Goal: Communication & Community: Participate in discussion

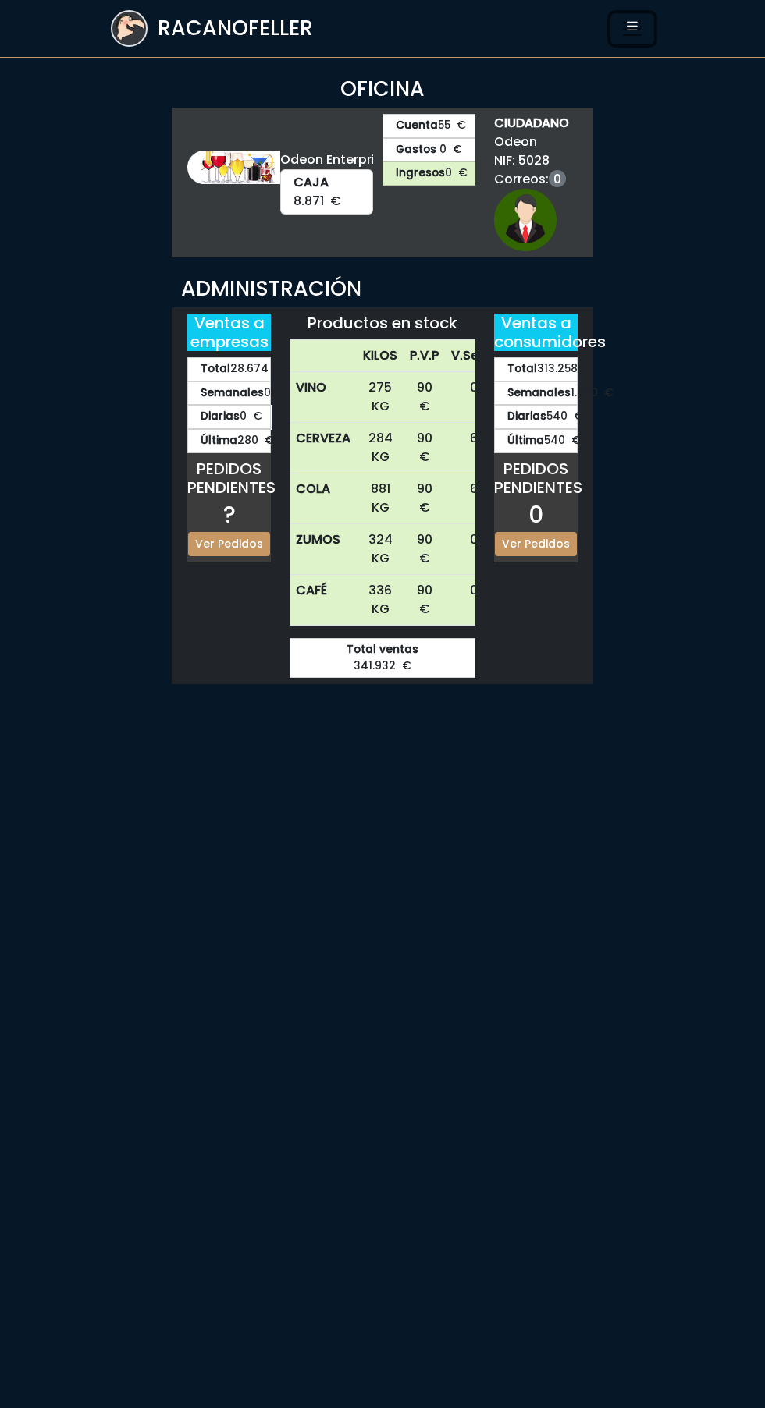
click at [632, 31] on icon "Toggle navigation" at bounding box center [632, 26] width 16 height 22
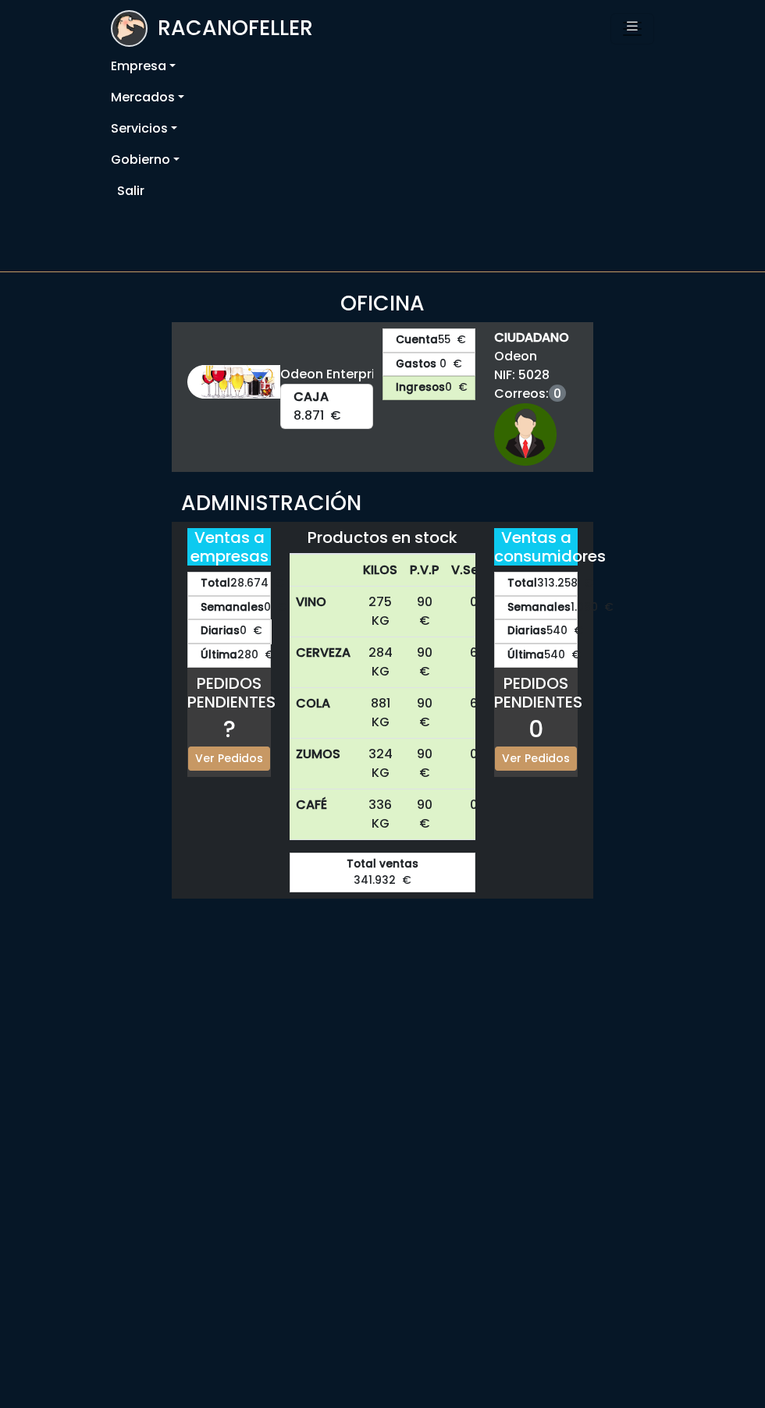
click at [147, 128] on link "Servicios" at bounding box center [382, 128] width 543 height 31
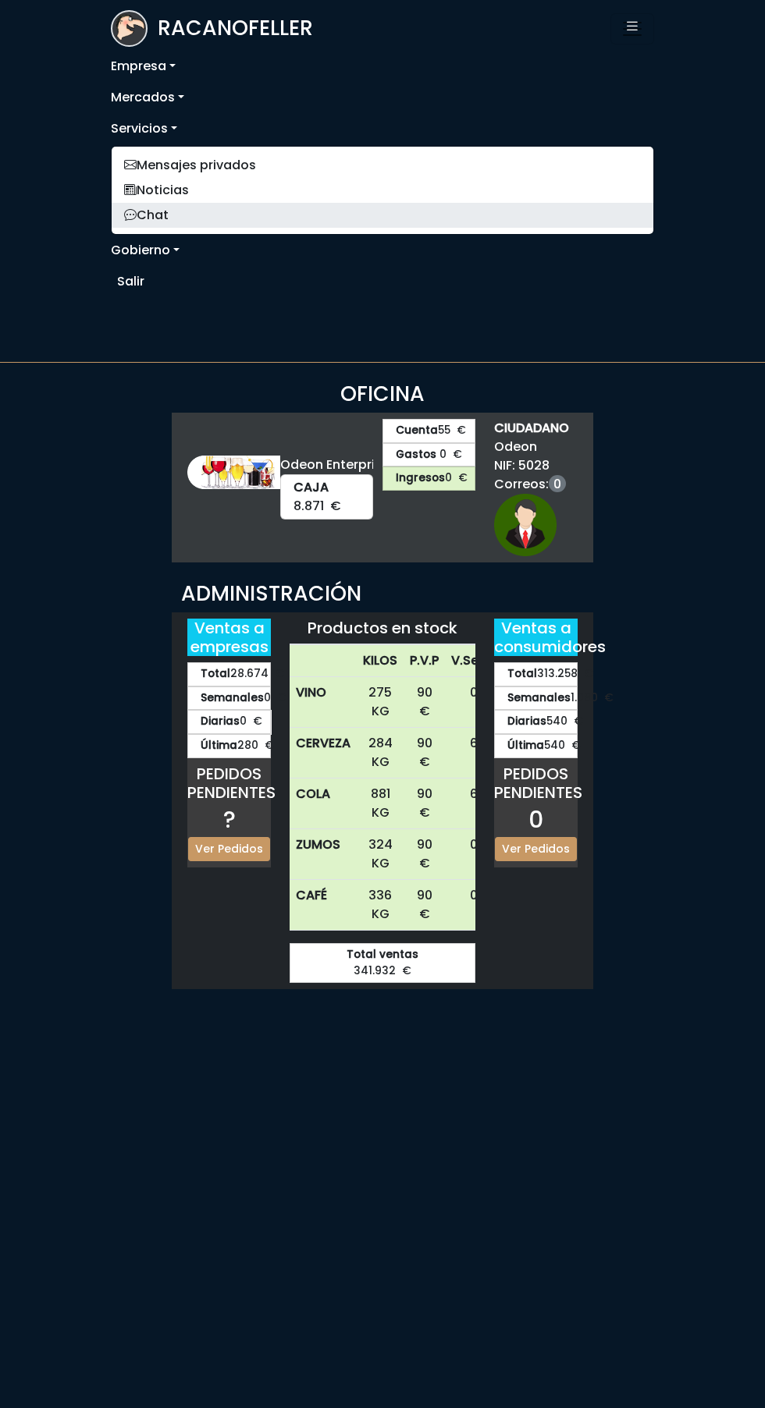
click at [154, 215] on link "Chat" at bounding box center [382, 215] width 541 height 25
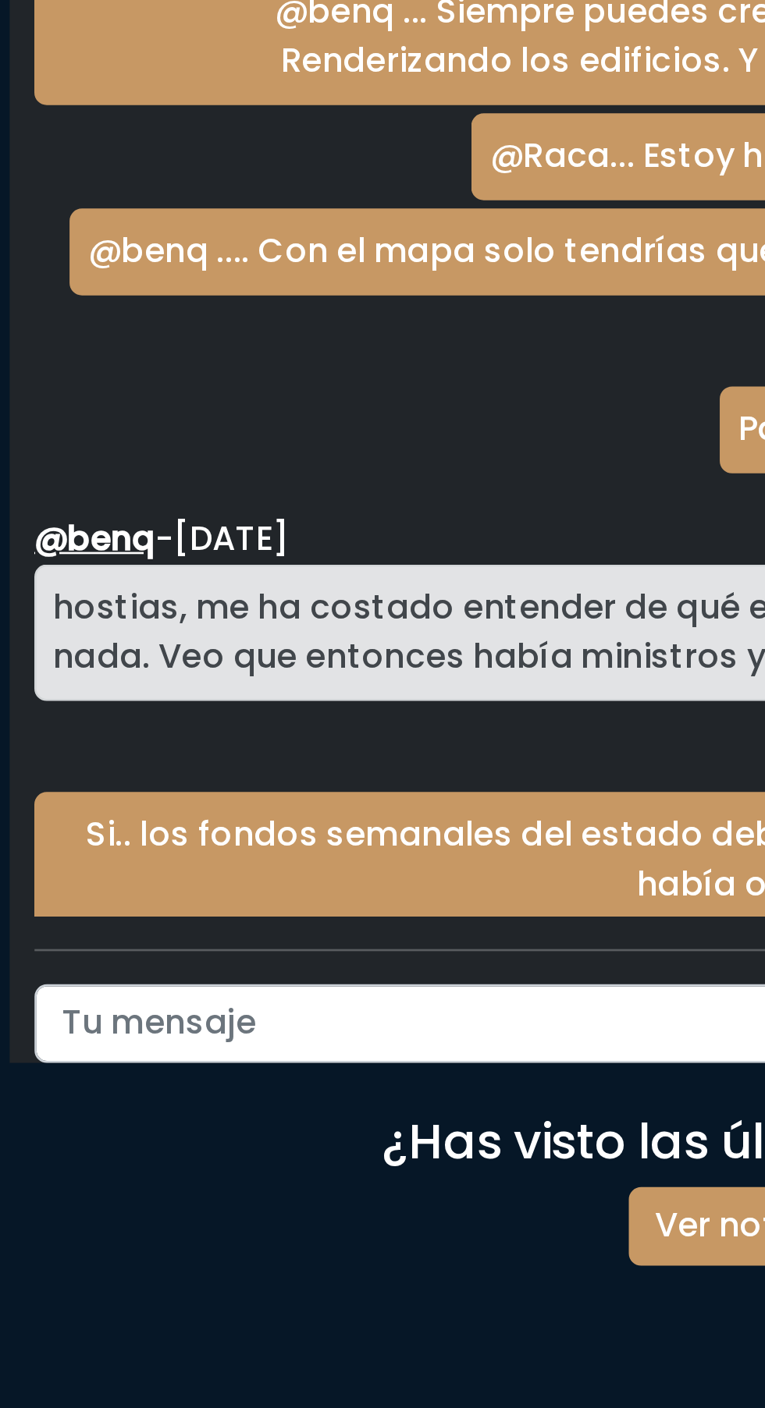
scroll to position [2803, 0]
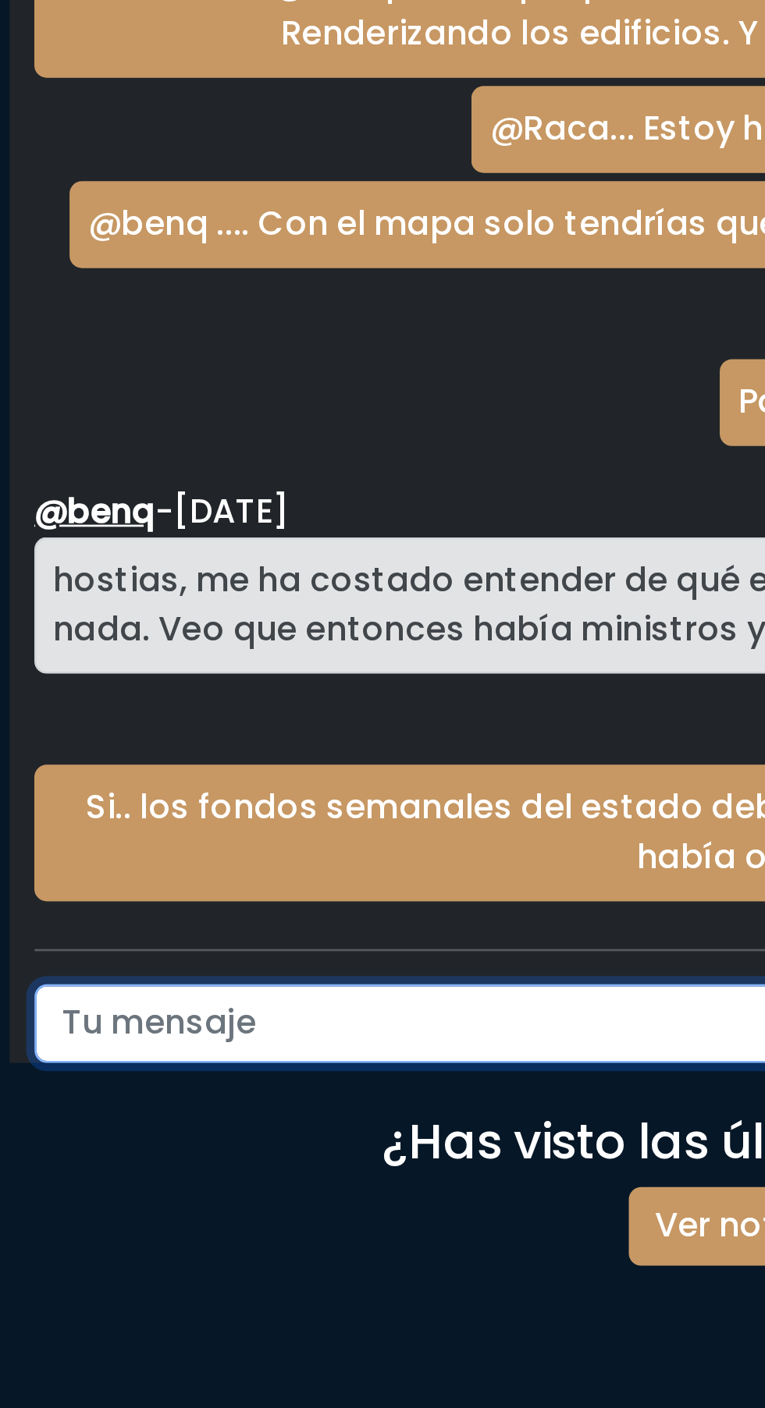
paste input "[URL][DOMAIN_NAME]"
click at [349, 1149] on input "[URL][DOMAIN_NAME]" at bounding box center [354, 1134] width 486 height 30
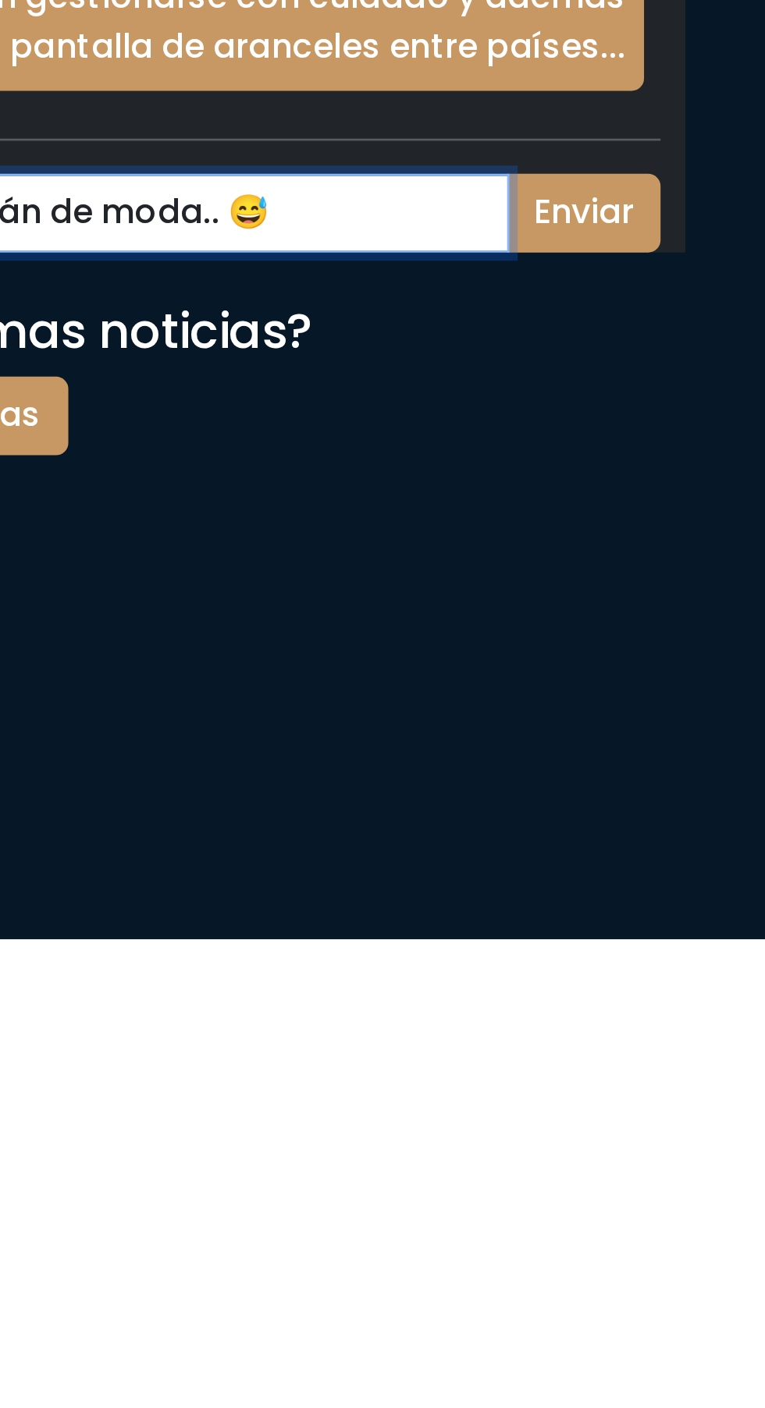
type input "[URL][DOMAIN_NAME]. .. y estos también están de moda.. 😅"
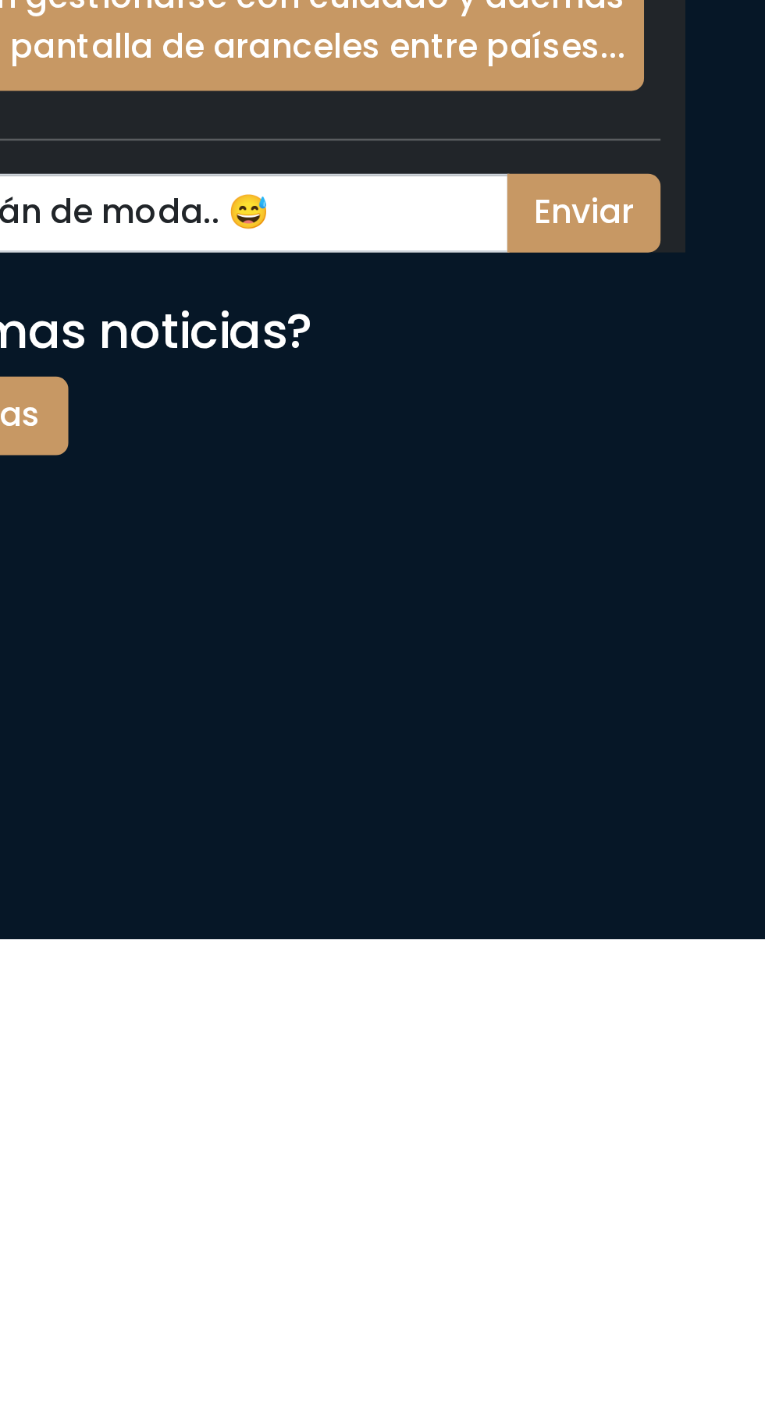
click at [625, 1149] on button "Enviar" at bounding box center [625, 1134] width 58 height 30
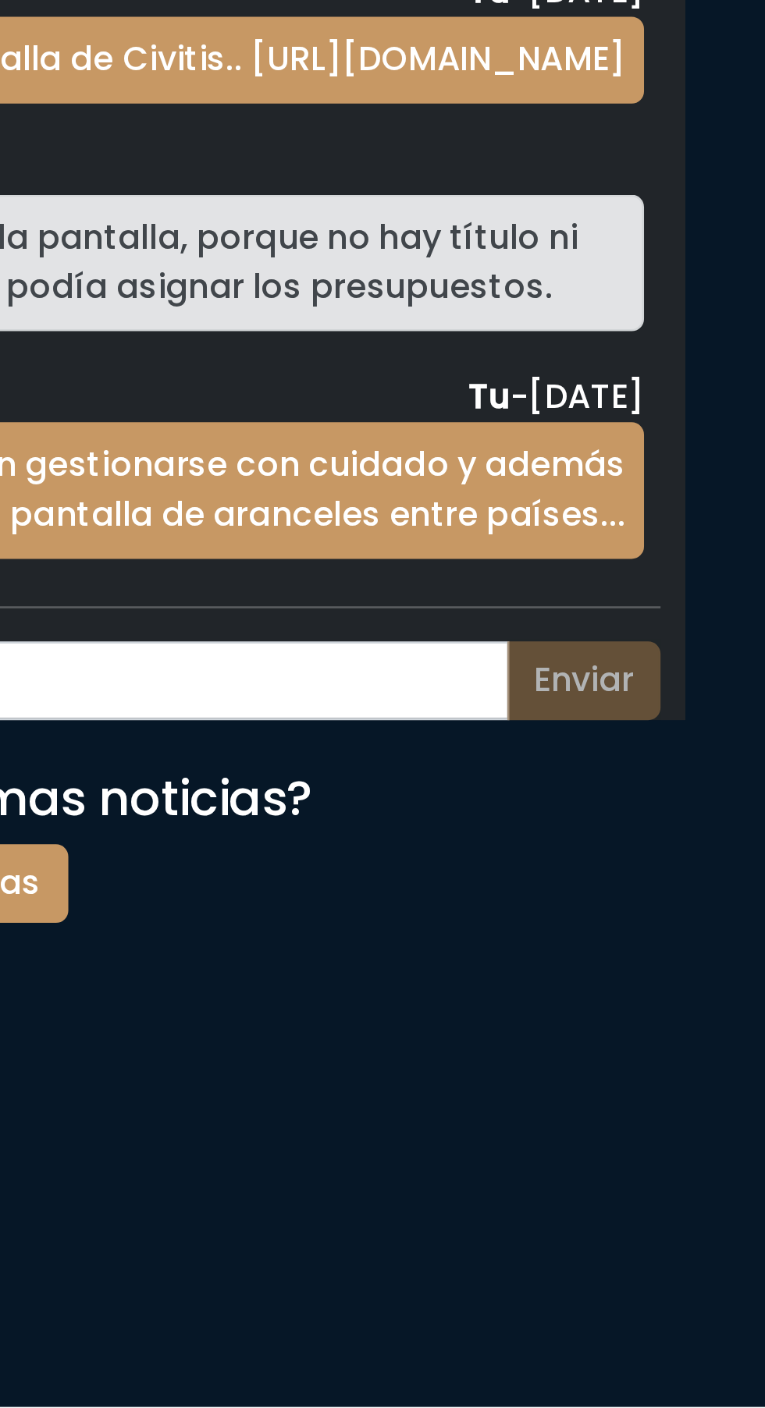
scroll to position [2870, 0]
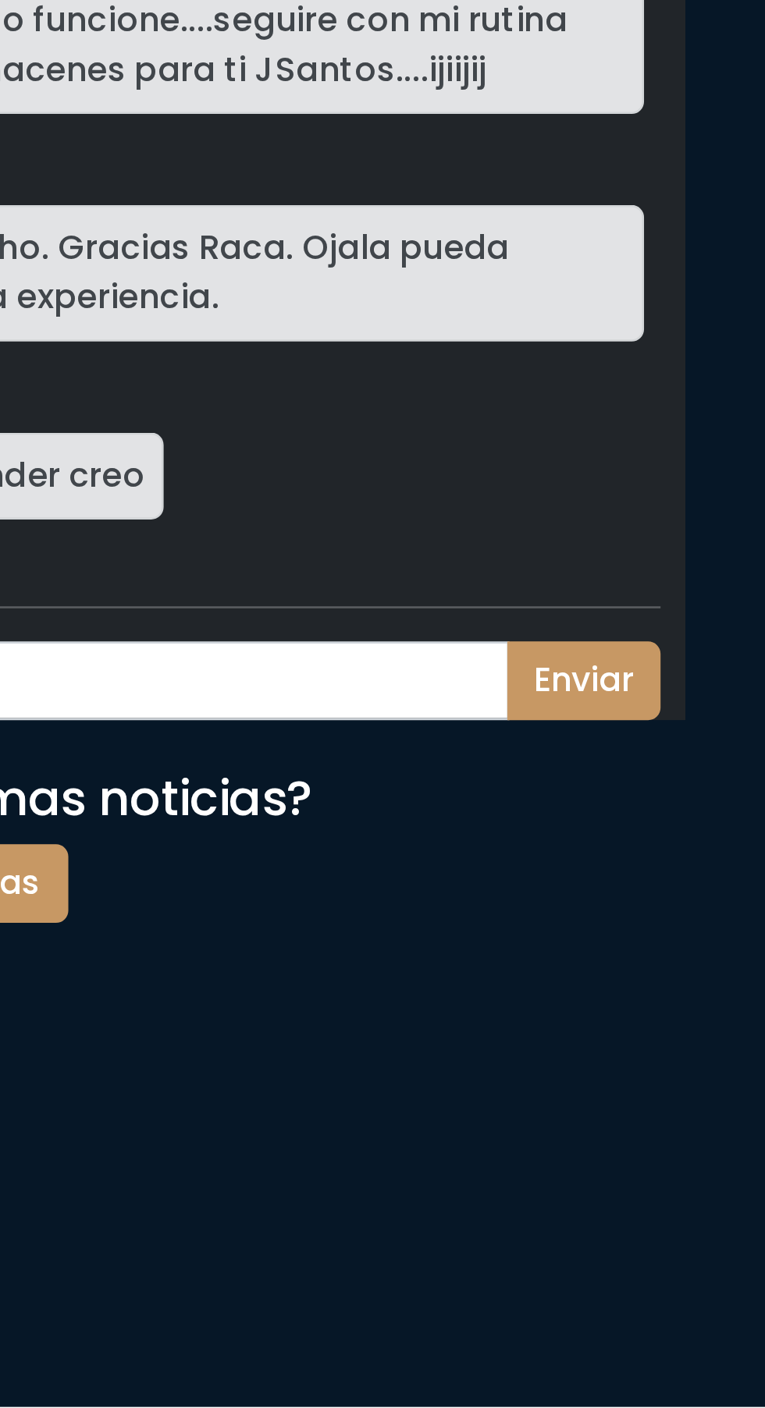
scroll to position [2803, 0]
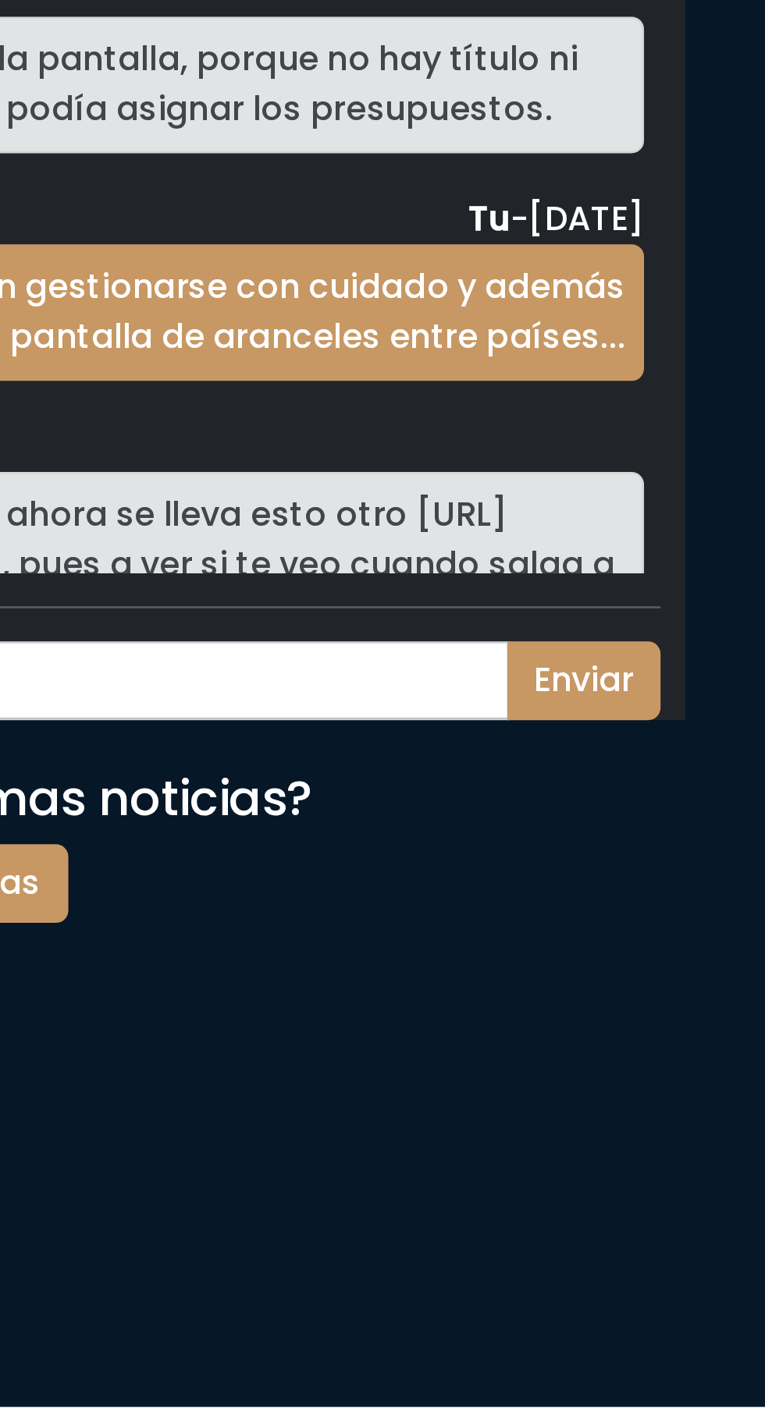
click at [514, 1226] on html "RACANOFELLER Inicio Empresa Oficina Suministros Cooperativa Transporte Almacén …" at bounding box center [382, 613] width 765 height 1226
